Goal: Find specific page/section: Find specific page/section

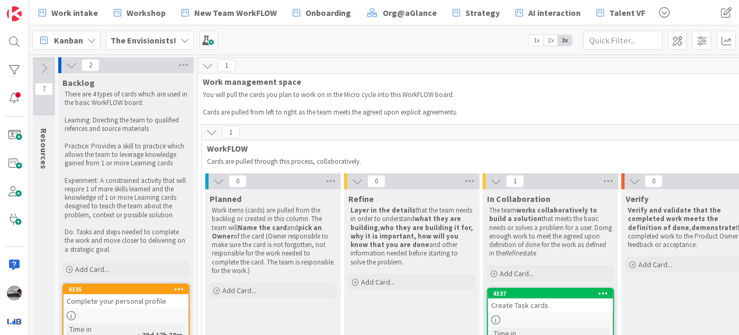
scroll to position [0, 13]
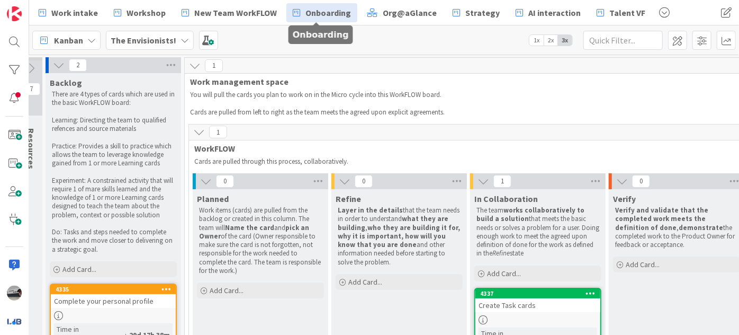
click at [319, 14] on span "Onboarding" at bounding box center [328, 12] width 46 height 13
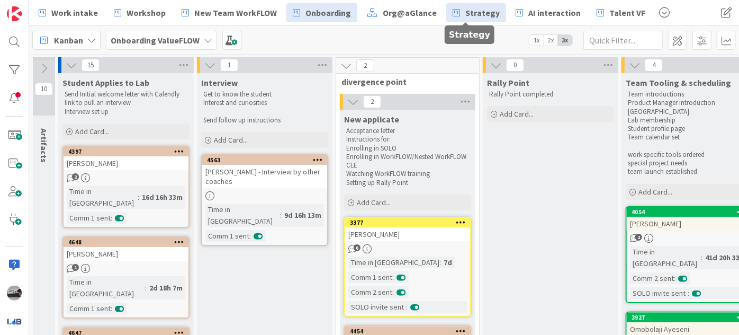
click at [465, 12] on span "Strategy" at bounding box center [482, 12] width 34 height 13
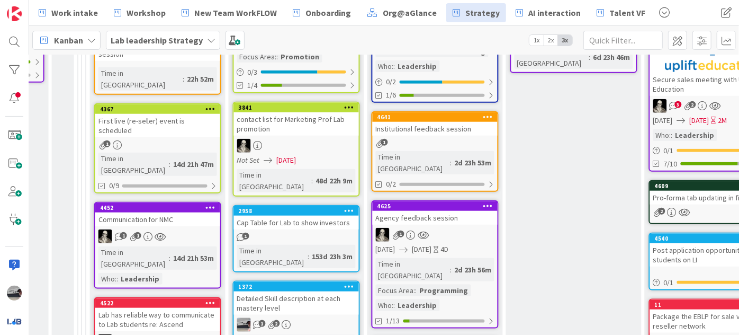
scroll to position [407, 898]
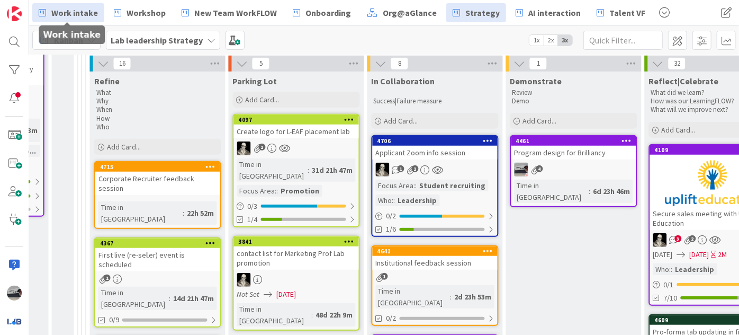
click at [58, 12] on span "Work intake" at bounding box center [74, 12] width 47 height 13
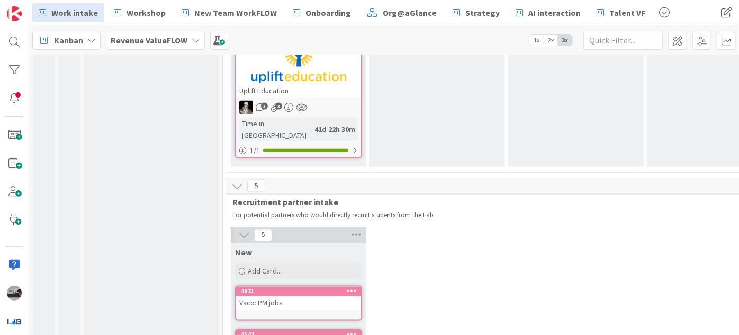
scroll to position [1011, 0]
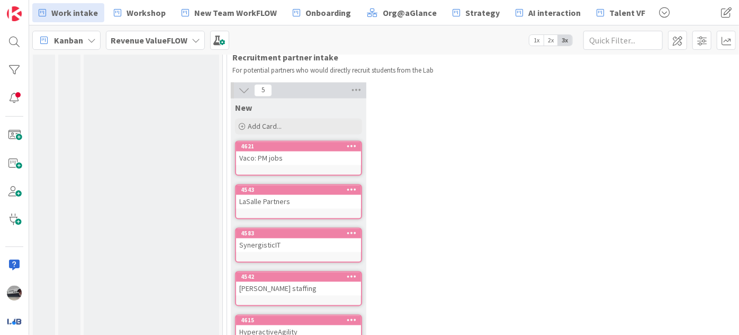
click at [322, 325] on div "HyperactiveAgility" at bounding box center [298, 332] width 125 height 14
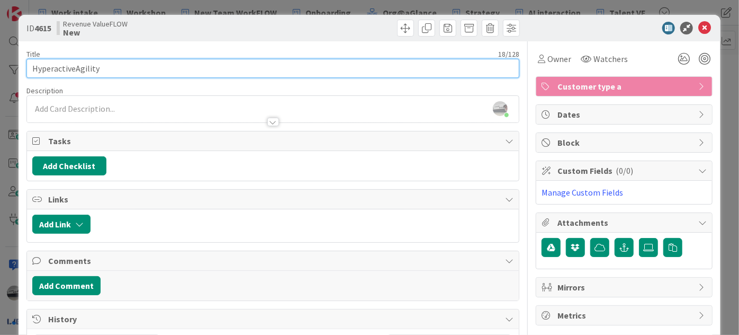
drag, startPoint x: 53, startPoint y: 66, endPoint x: 75, endPoint y: 64, distance: 21.2
click at [75, 64] on input "HyperactiveAgility" at bounding box center [272, 68] width 493 height 19
type input "HyperDrive Agility"
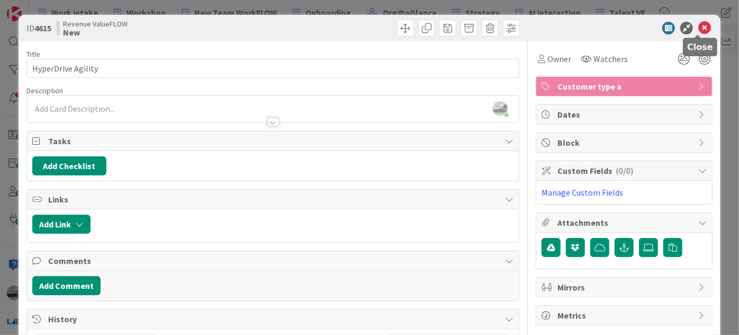
click at [699, 24] on icon at bounding box center [704, 28] width 13 height 13
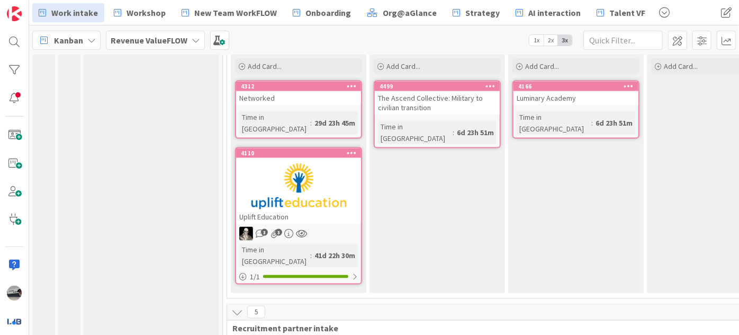
scroll to position [705, 0]
